Goal: Navigation & Orientation: Find specific page/section

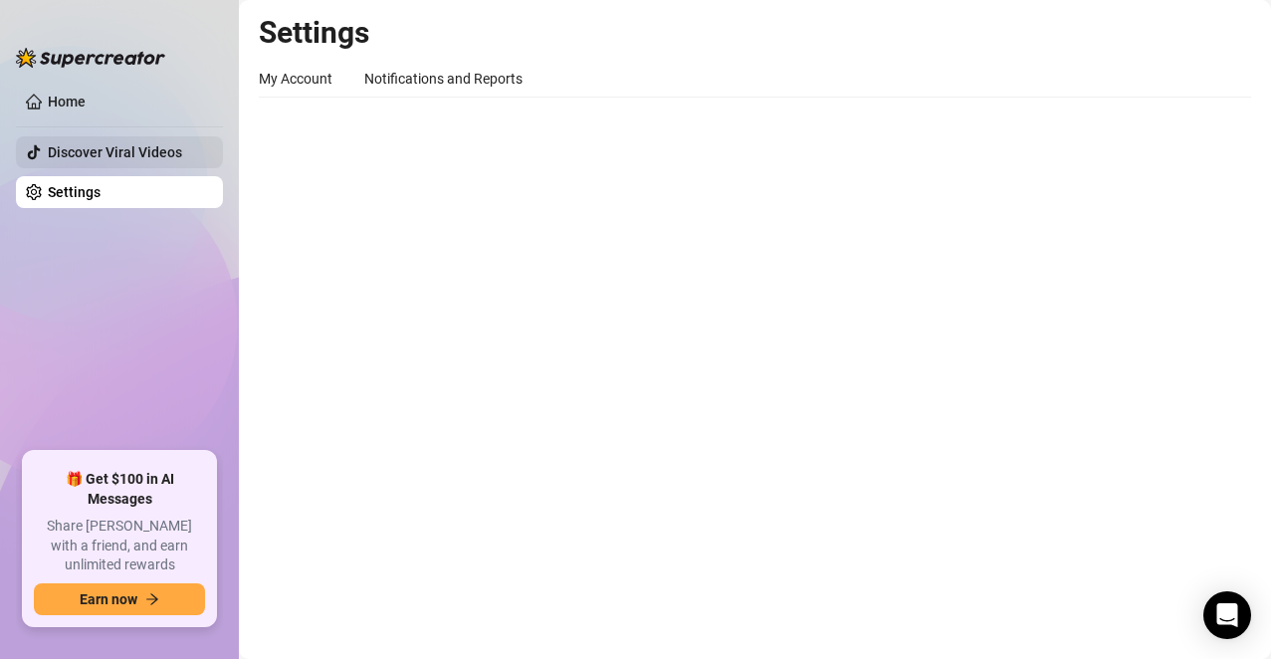
click at [90, 144] on link "Discover Viral Videos" at bounding box center [115, 152] width 134 height 16
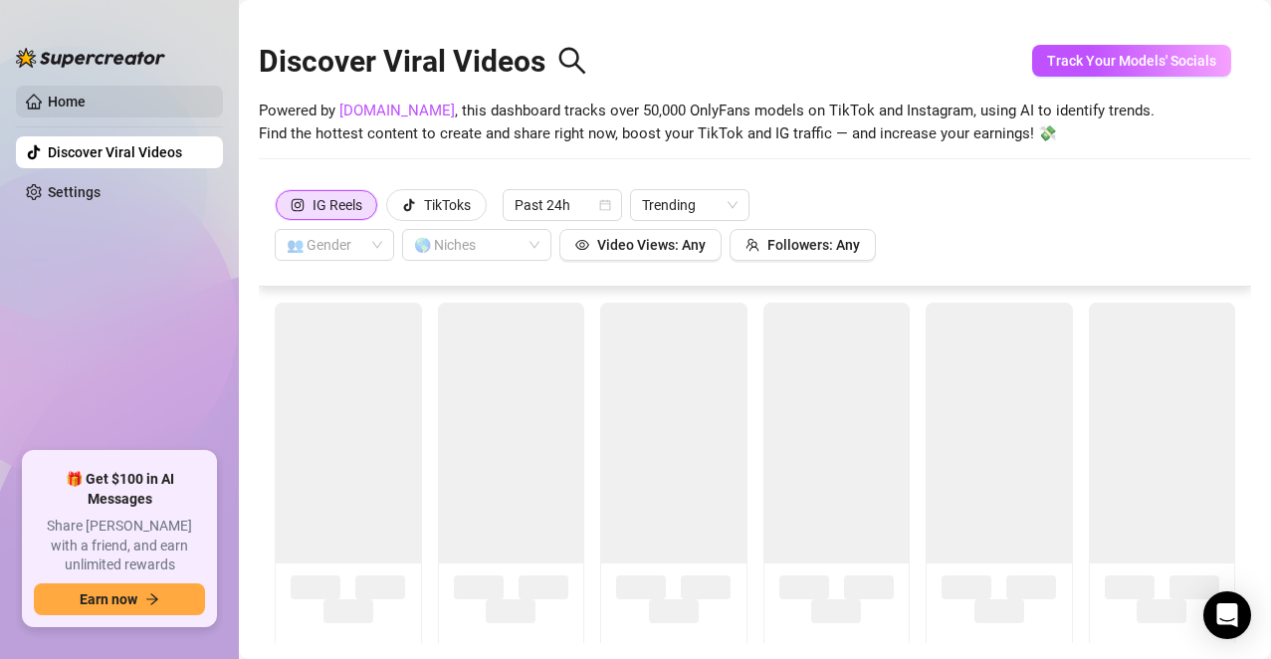
click at [72, 101] on link "Home" at bounding box center [67, 102] width 38 height 16
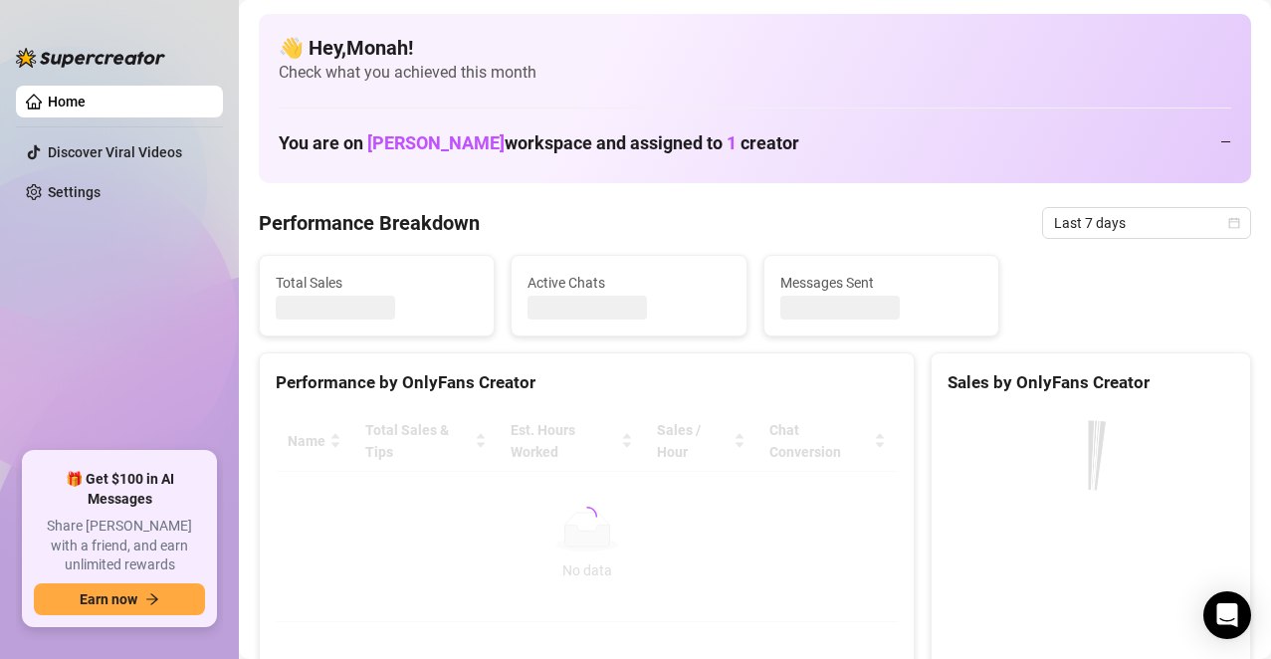
click at [72, 101] on link "Home" at bounding box center [67, 102] width 38 height 16
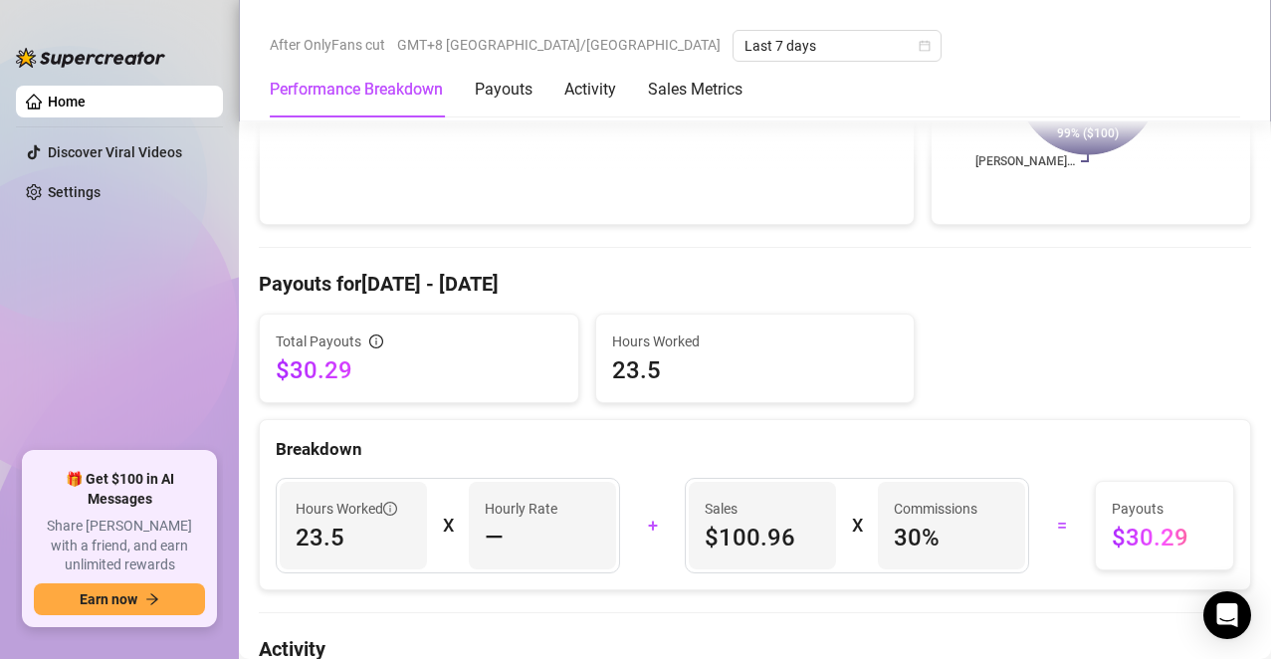
scroll to position [498, 0]
